Goal: Task Accomplishment & Management: Manage account settings

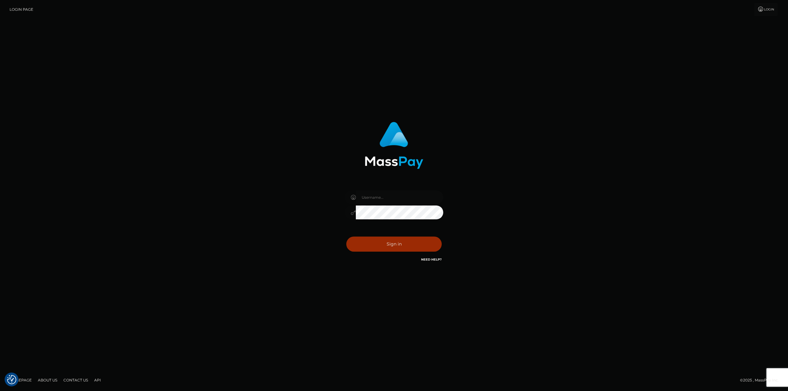
type input "taylor.cm"
click at [413, 243] on button "Sign in" at bounding box center [393, 244] width 95 height 15
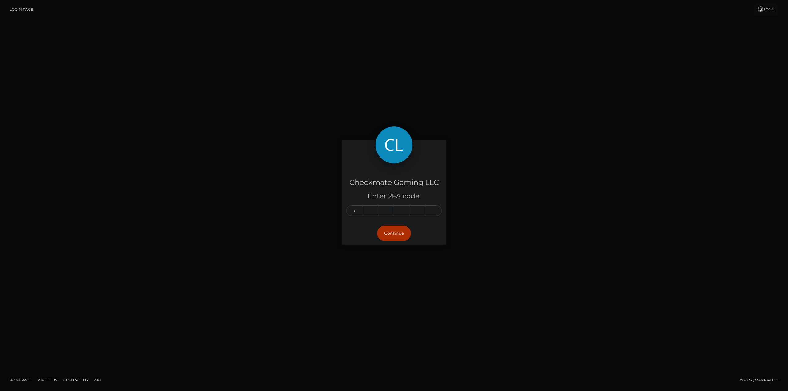
type input "3"
type input "4"
type input "1"
type input "9"
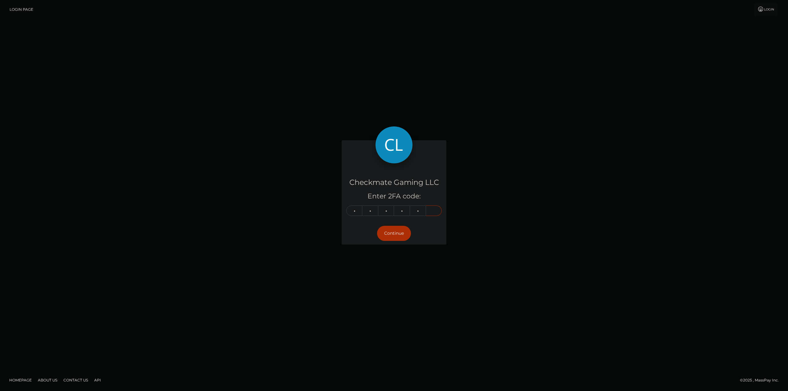
type input "6"
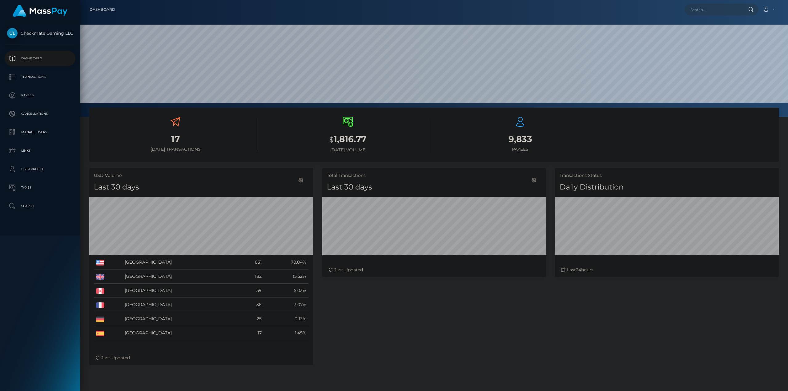
scroll to position [109, 223]
click at [34, 90] on link "Payees" at bounding box center [40, 95] width 71 height 15
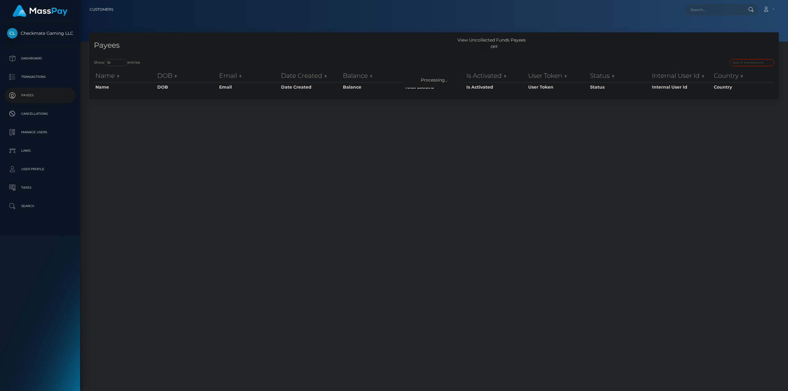
click at [755, 63] on input "search" at bounding box center [751, 62] width 45 height 7
paste input "1310325"
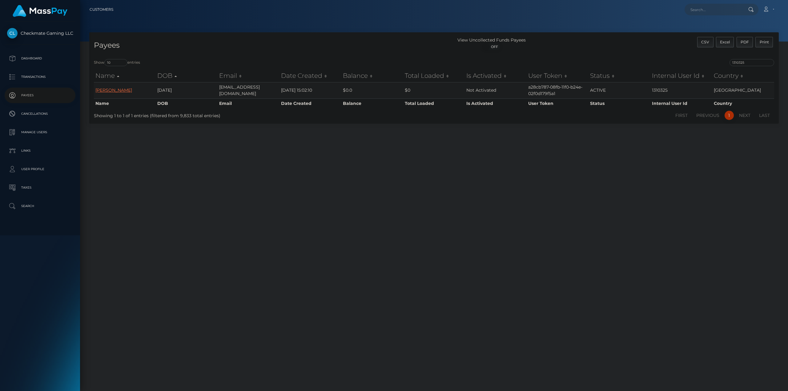
click at [105, 89] on link "[PERSON_NAME]" at bounding box center [113, 90] width 37 height 6
drag, startPoint x: 757, startPoint y: 62, endPoint x: 662, endPoint y: 66, distance: 94.3
click at [669, 63] on div "1310325" at bounding box center [605, 63] width 335 height 9
paste input "541708"
click at [118, 93] on td "Tim ten Voorde" at bounding box center [125, 90] width 62 height 16
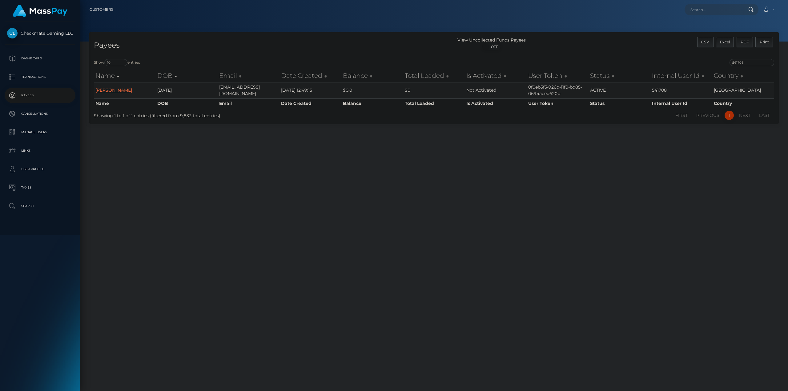
click at [117, 91] on link "Tim ten Voorde" at bounding box center [113, 90] width 37 height 6
click at [749, 66] on div "541708" at bounding box center [605, 63] width 335 height 9
click at [750, 64] on input "541708" at bounding box center [751, 62] width 45 height 7
drag, startPoint x: 750, startPoint y: 64, endPoint x: 743, endPoint y: 64, distance: 7.1
click at [744, 64] on input "541708" at bounding box center [751, 62] width 45 height 7
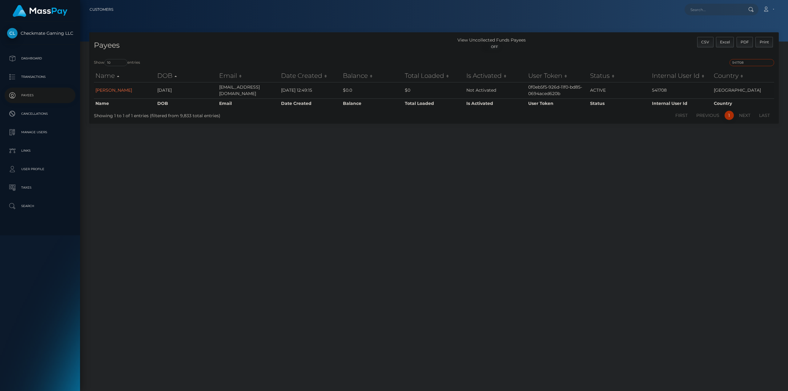
paste input "67595"
click at [123, 90] on link "Mateusz Plocharz" at bounding box center [113, 90] width 37 height 6
drag, startPoint x: 754, startPoint y: 62, endPoint x: 660, endPoint y: 63, distance: 94.2
click at [681, 65] on div "567595" at bounding box center [605, 63] width 335 height 9
paste input "31633"
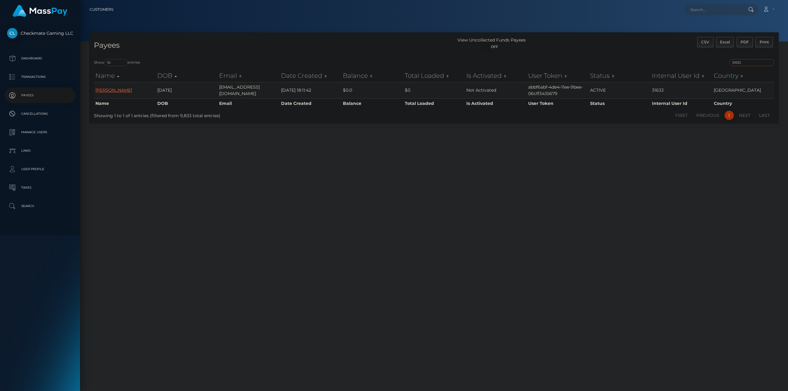
type input "31633"
click at [100, 92] on link "Jesse Pugh" at bounding box center [113, 90] width 37 height 6
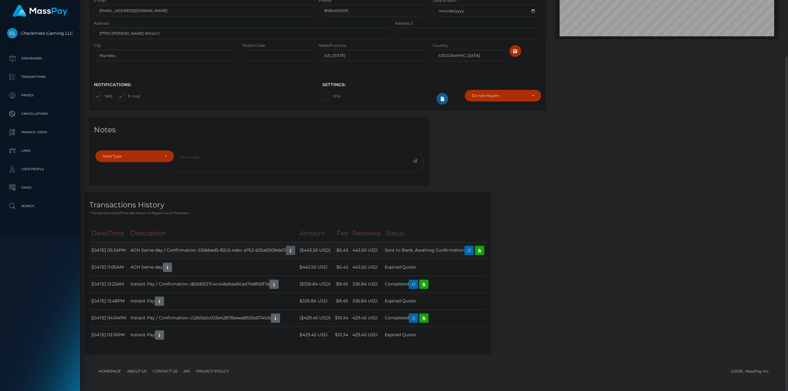
scroll to position [74, 223]
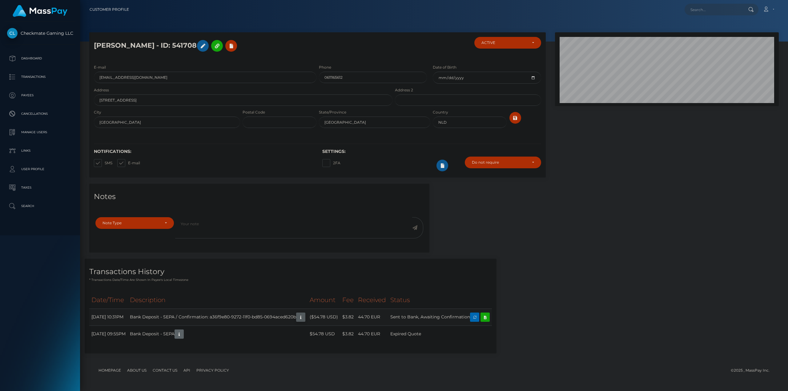
scroll to position [74, 223]
click at [304, 319] on icon "button" at bounding box center [300, 318] width 7 height 8
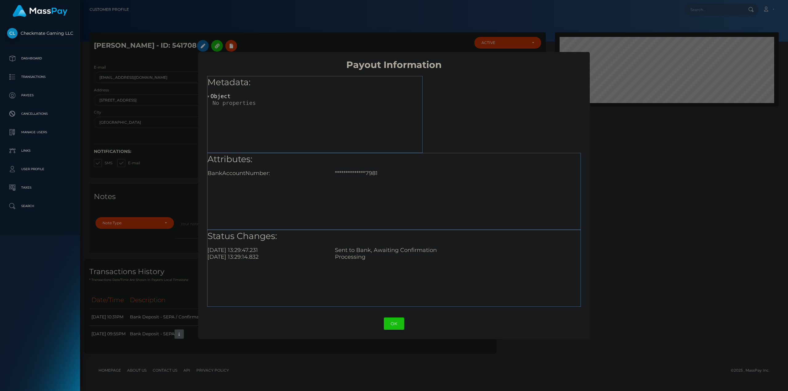
click at [391, 321] on button "OK" at bounding box center [394, 324] width 20 height 13
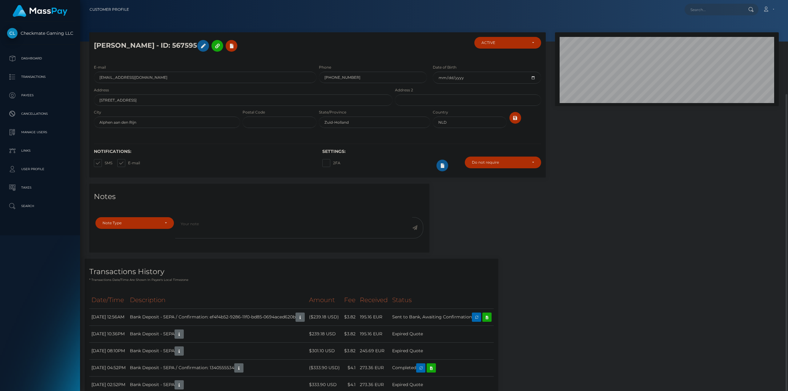
scroll to position [50, 0]
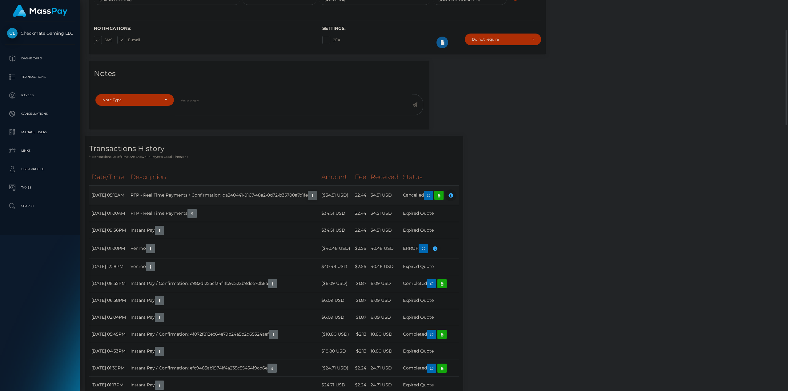
scroll to position [74, 223]
click at [316, 196] on icon "button" at bounding box center [312, 196] width 7 height 8
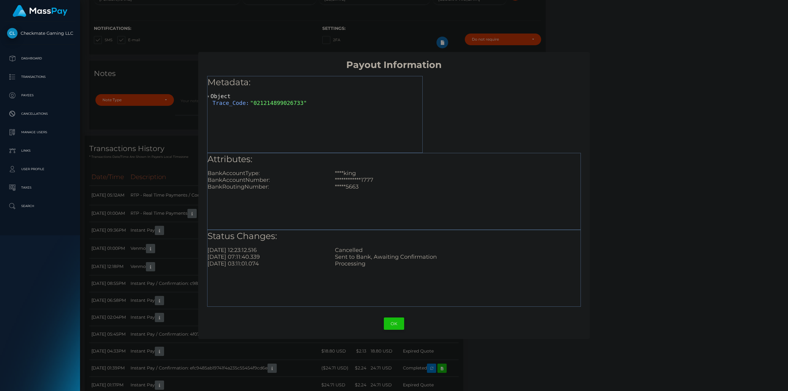
click at [390, 328] on button "OK" at bounding box center [394, 324] width 20 height 13
